Goal: Task Accomplishment & Management: Use online tool/utility

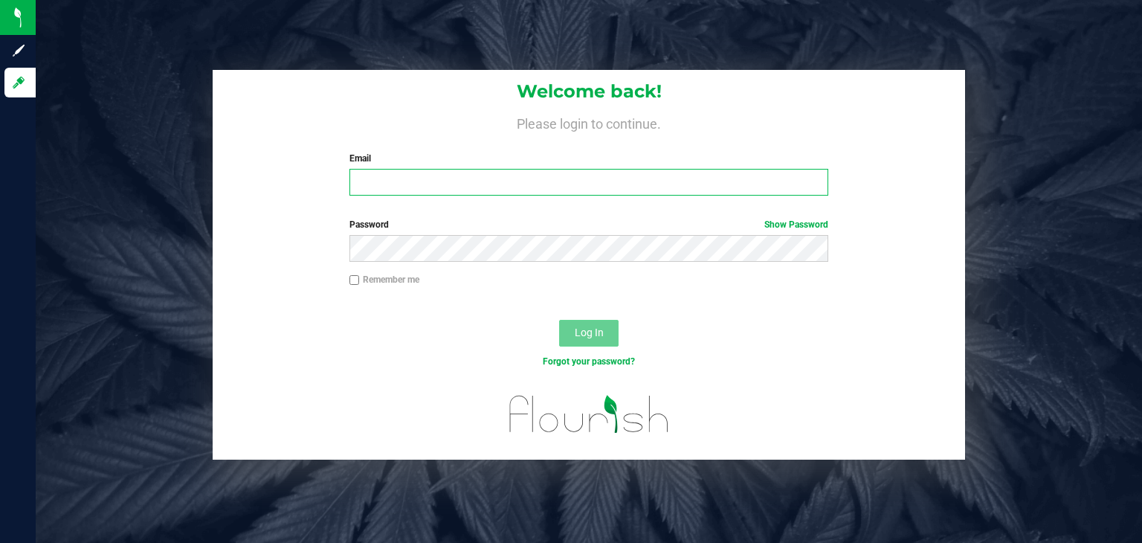
type input "[EMAIL_ADDRESS][DOMAIN_NAME]"
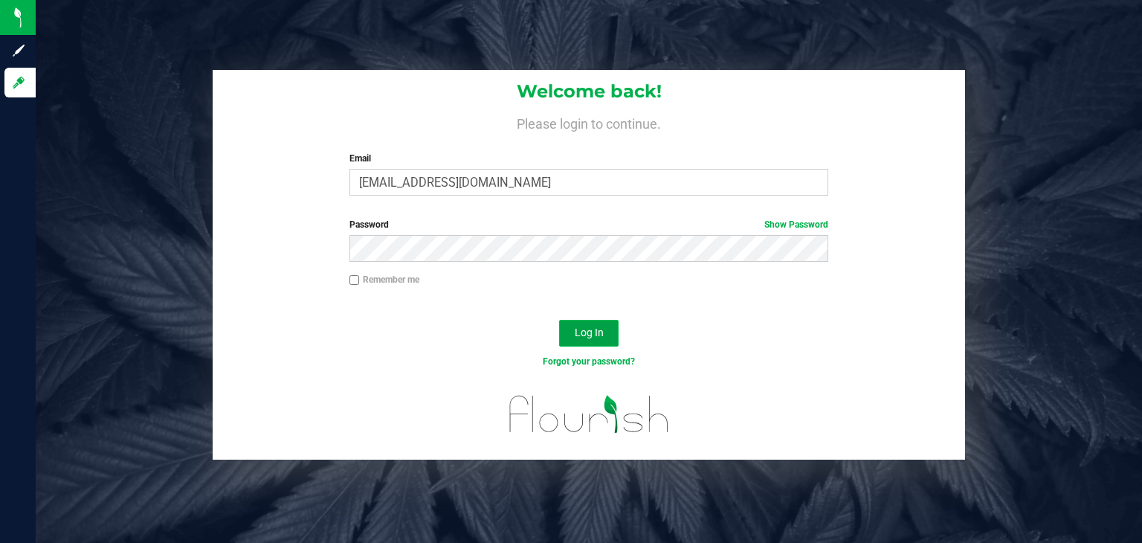
click at [585, 338] on span "Log In" at bounding box center [589, 332] width 29 height 12
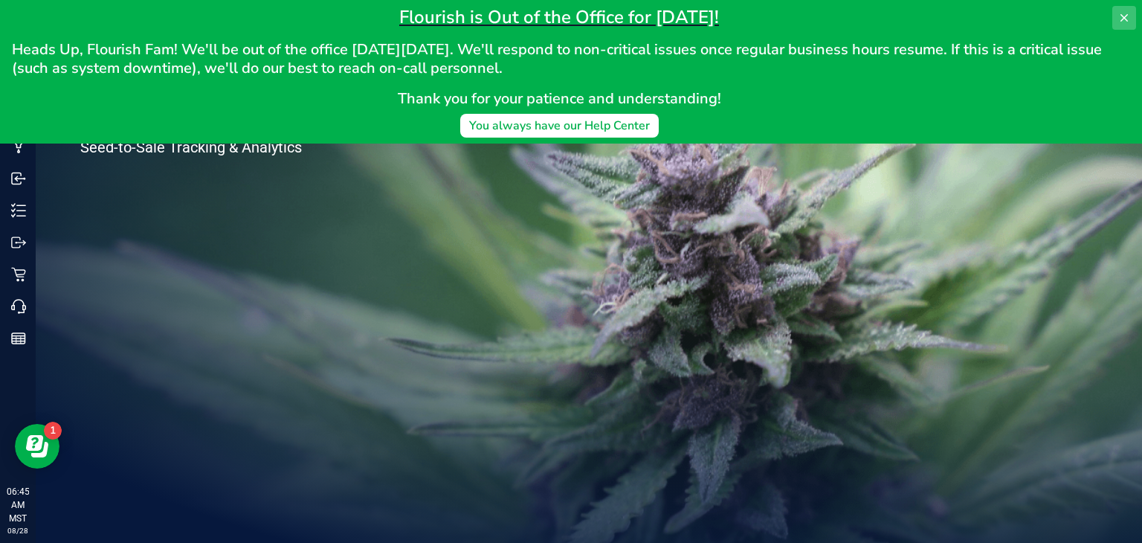
click at [1132, 22] on button at bounding box center [1124, 18] width 24 height 24
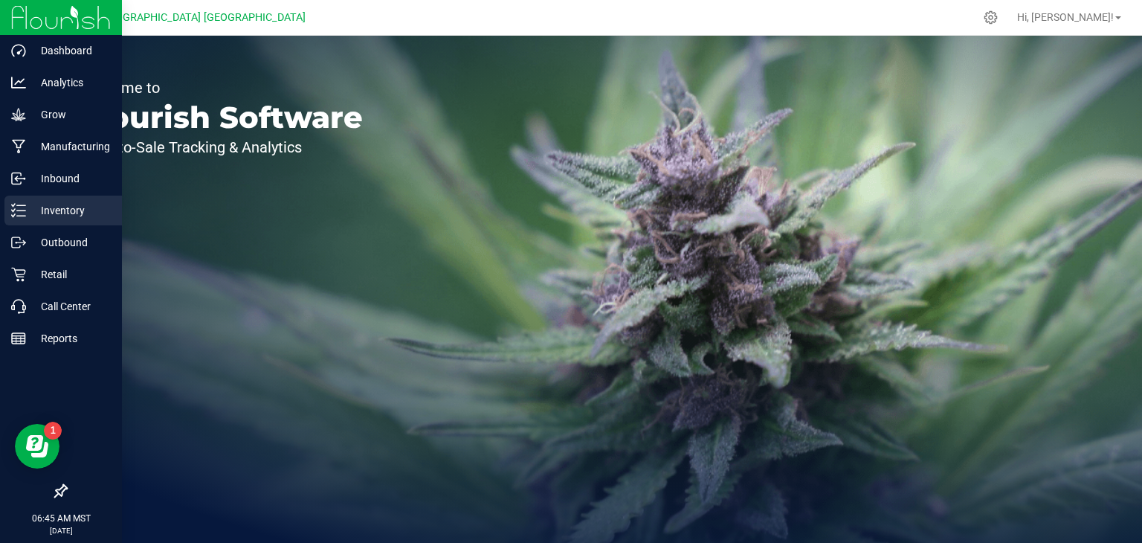
click at [77, 210] on p "Inventory" at bounding box center [70, 211] width 89 height 18
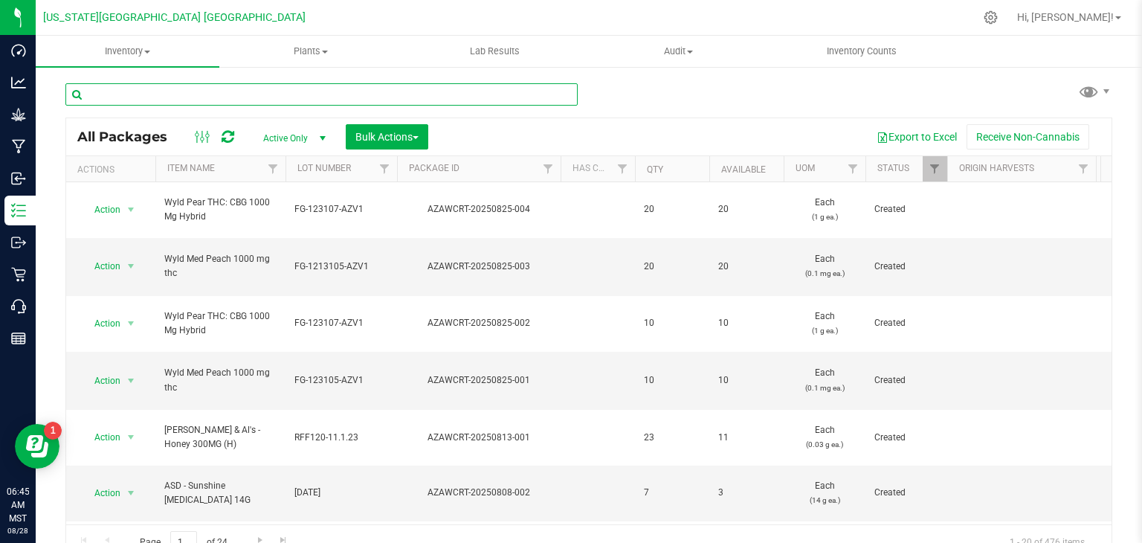
click at [298, 94] on input "text" at bounding box center [321, 94] width 512 height 22
type input "flav"
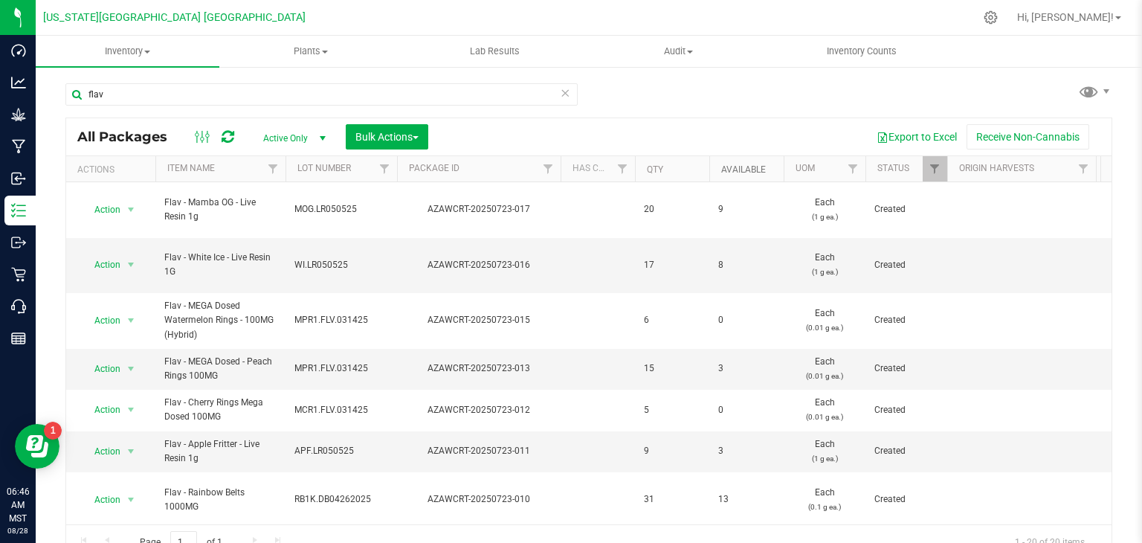
click at [743, 166] on link "Available" at bounding box center [743, 169] width 45 height 10
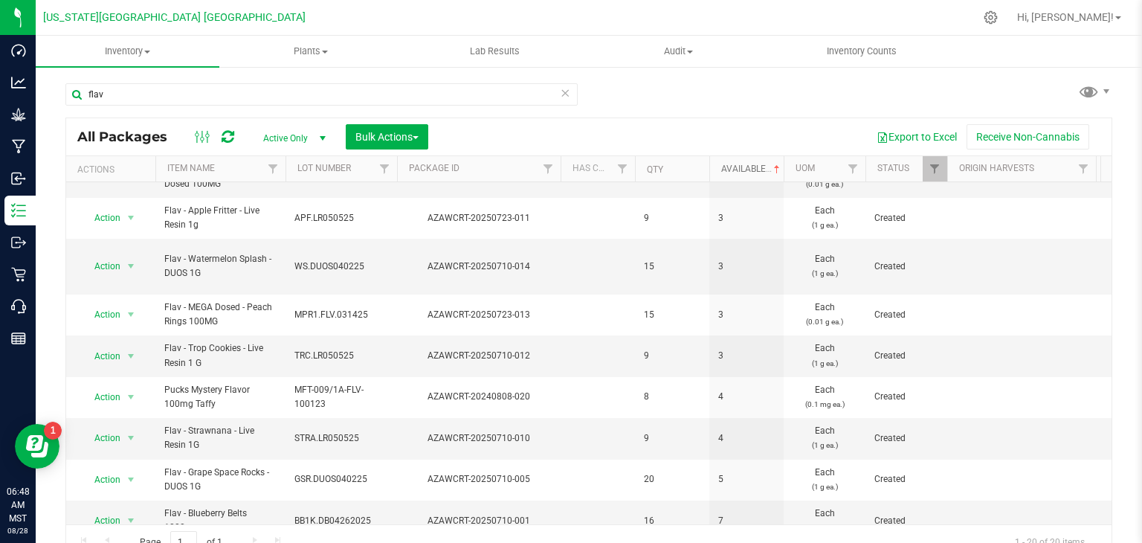
scroll to position [194, 0]
